Goal: Go to known website: Access a specific website the user already knows

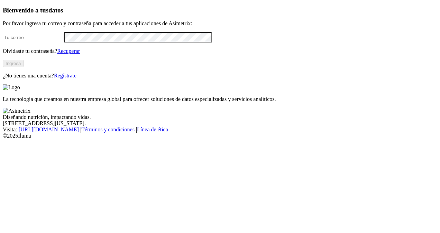
type input "[PERSON_NAME][EMAIL_ADDRESS][PERSON_NAME][DOMAIN_NAME]"
click at [24, 67] on button "Ingresa" at bounding box center [13, 63] width 21 height 7
